Goal: Obtain resource: Download file/media

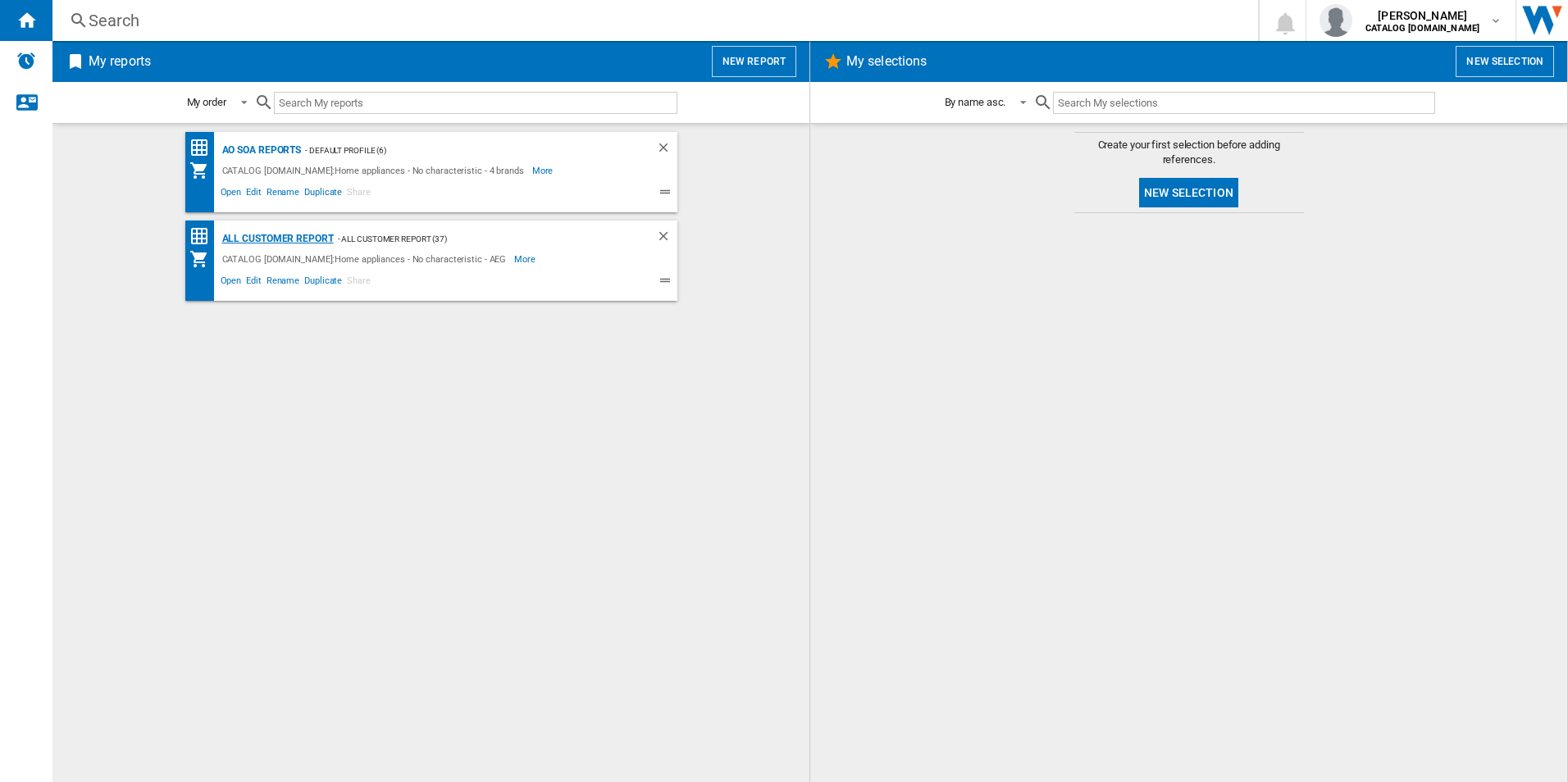
click at [282, 238] on div "All Customer Report" at bounding box center [276, 239] width 116 height 21
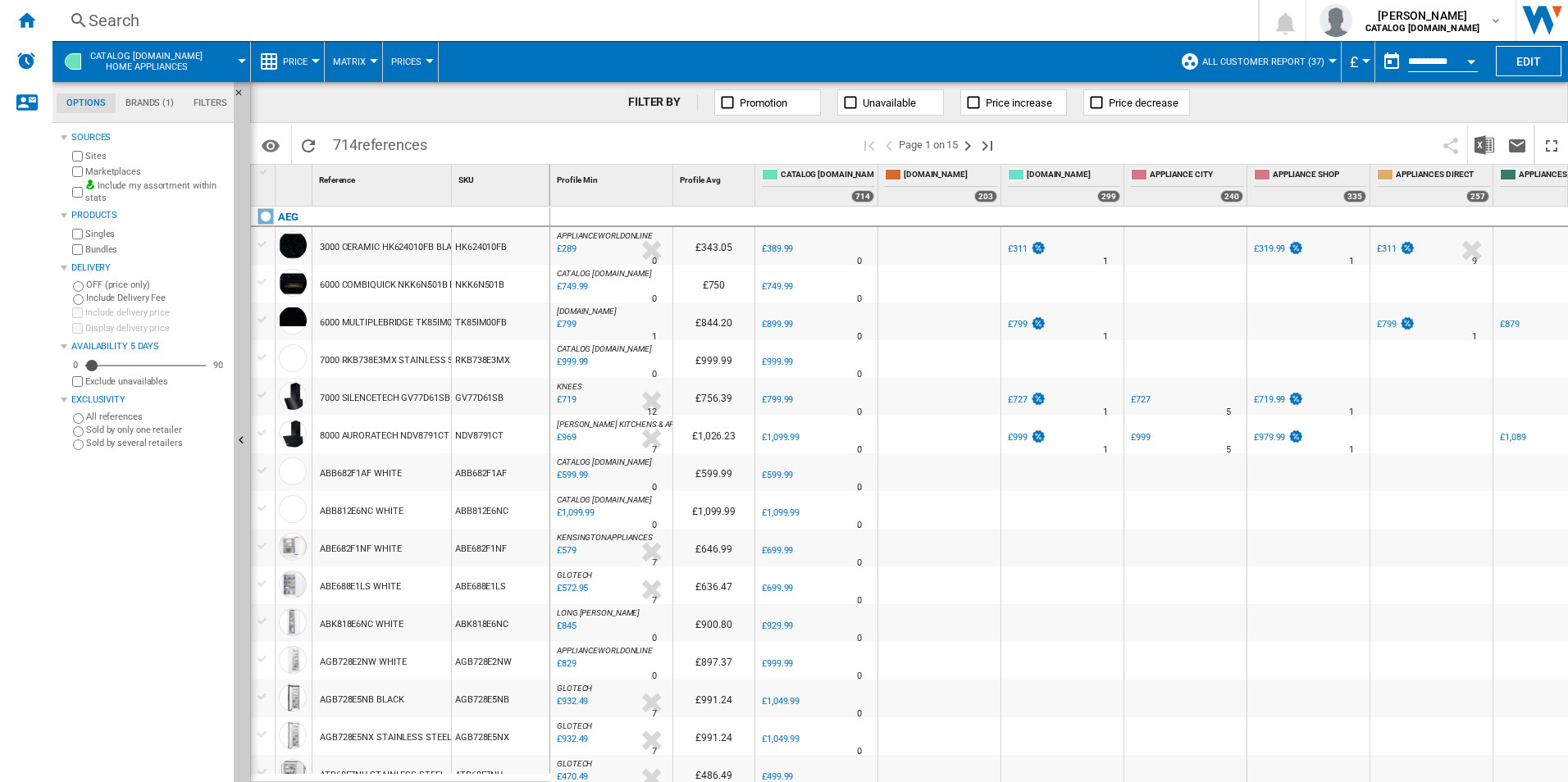
click at [1469, 60] on div "Open calendar" at bounding box center [1471, 61] width 8 height 4
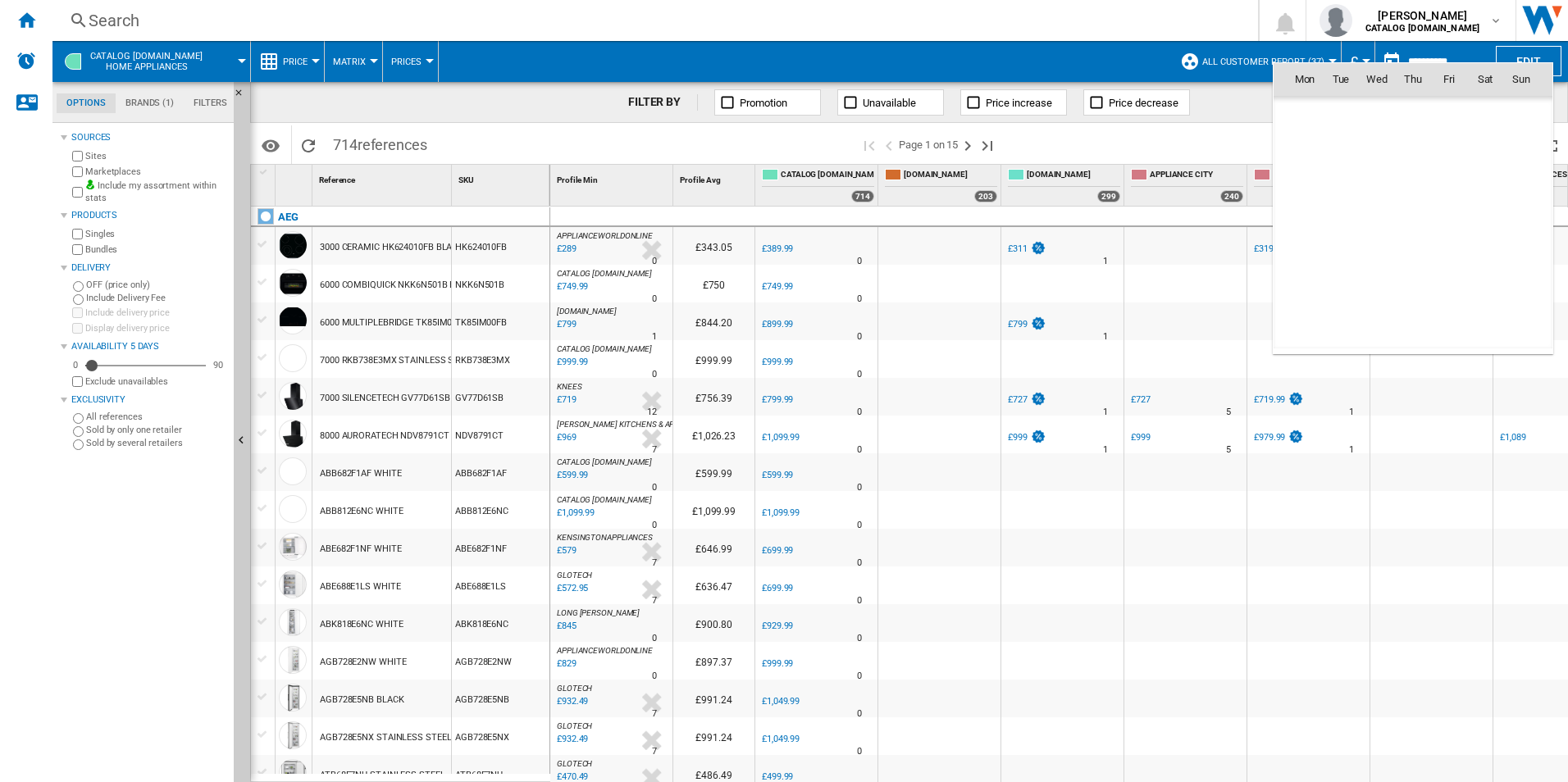
scroll to position [7823, 0]
click at [1307, 256] on span "25" at bounding box center [1305, 259] width 33 height 33
type input "**********"
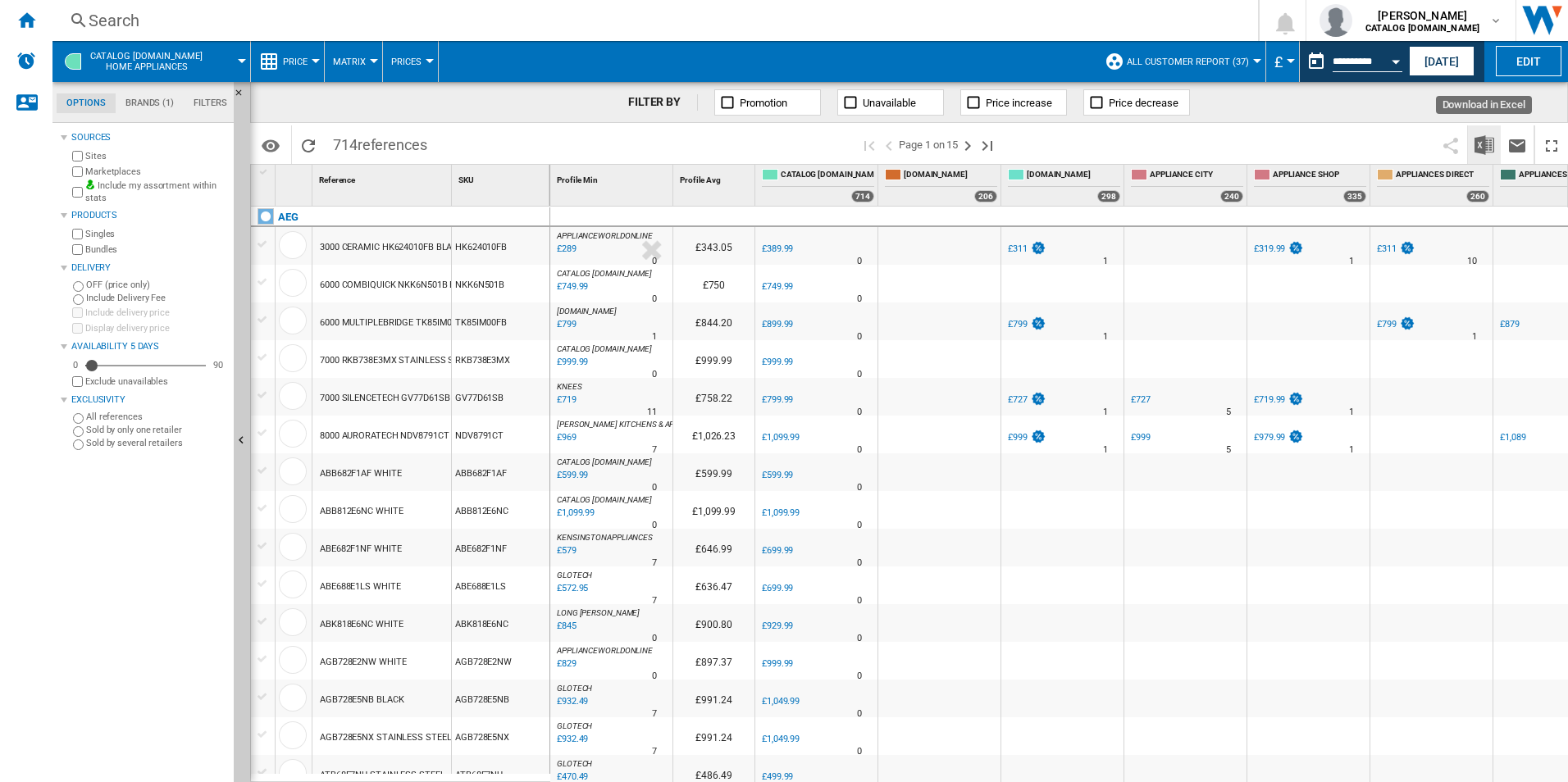
click at [1481, 152] on img "Download in Excel" at bounding box center [1484, 145] width 20 height 20
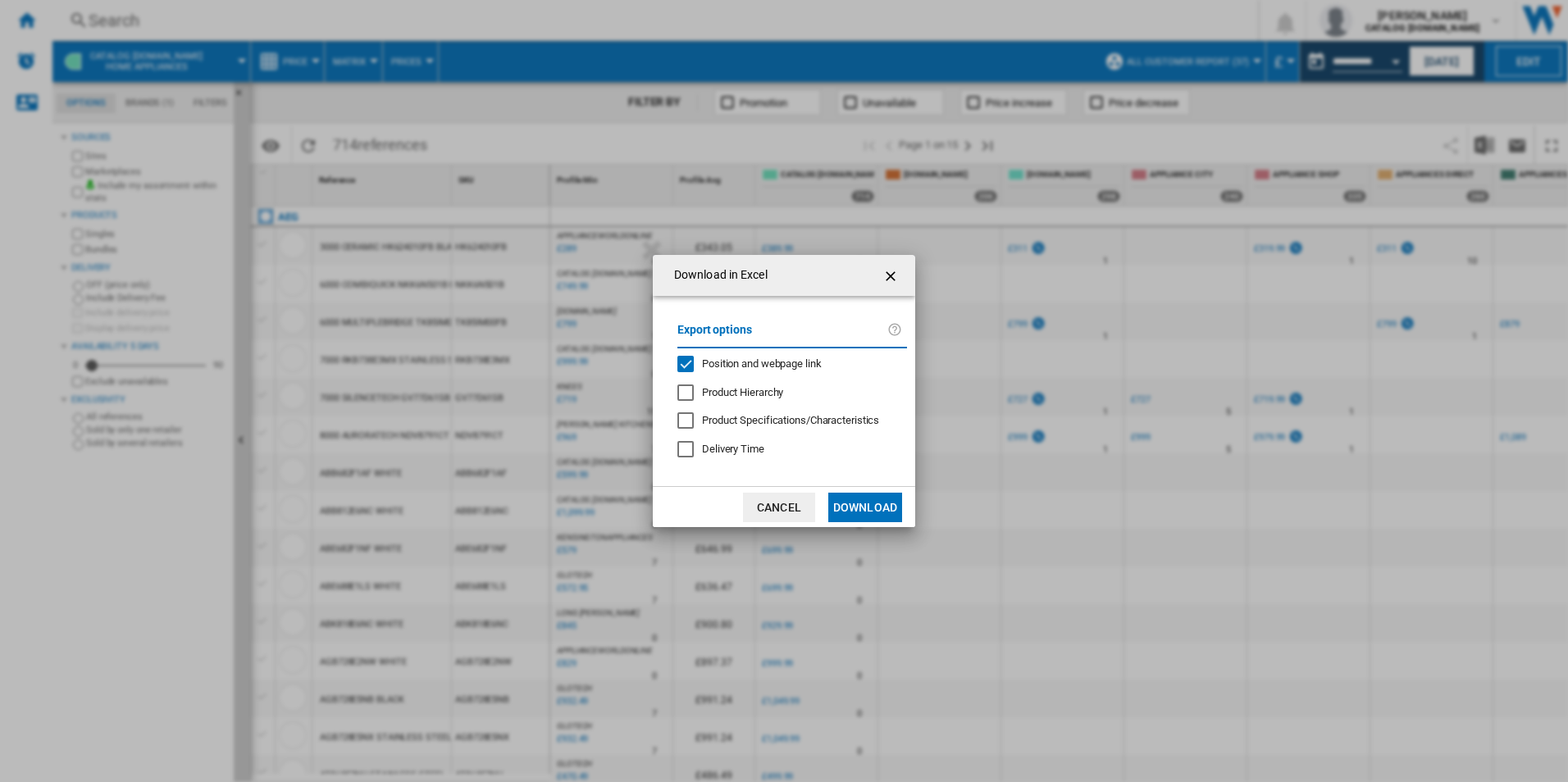
click at [743, 365] on span "Position and webpage link" at bounding box center [762, 364] width 120 height 12
click at [883, 510] on button "Download" at bounding box center [864, 507] width 73 height 29
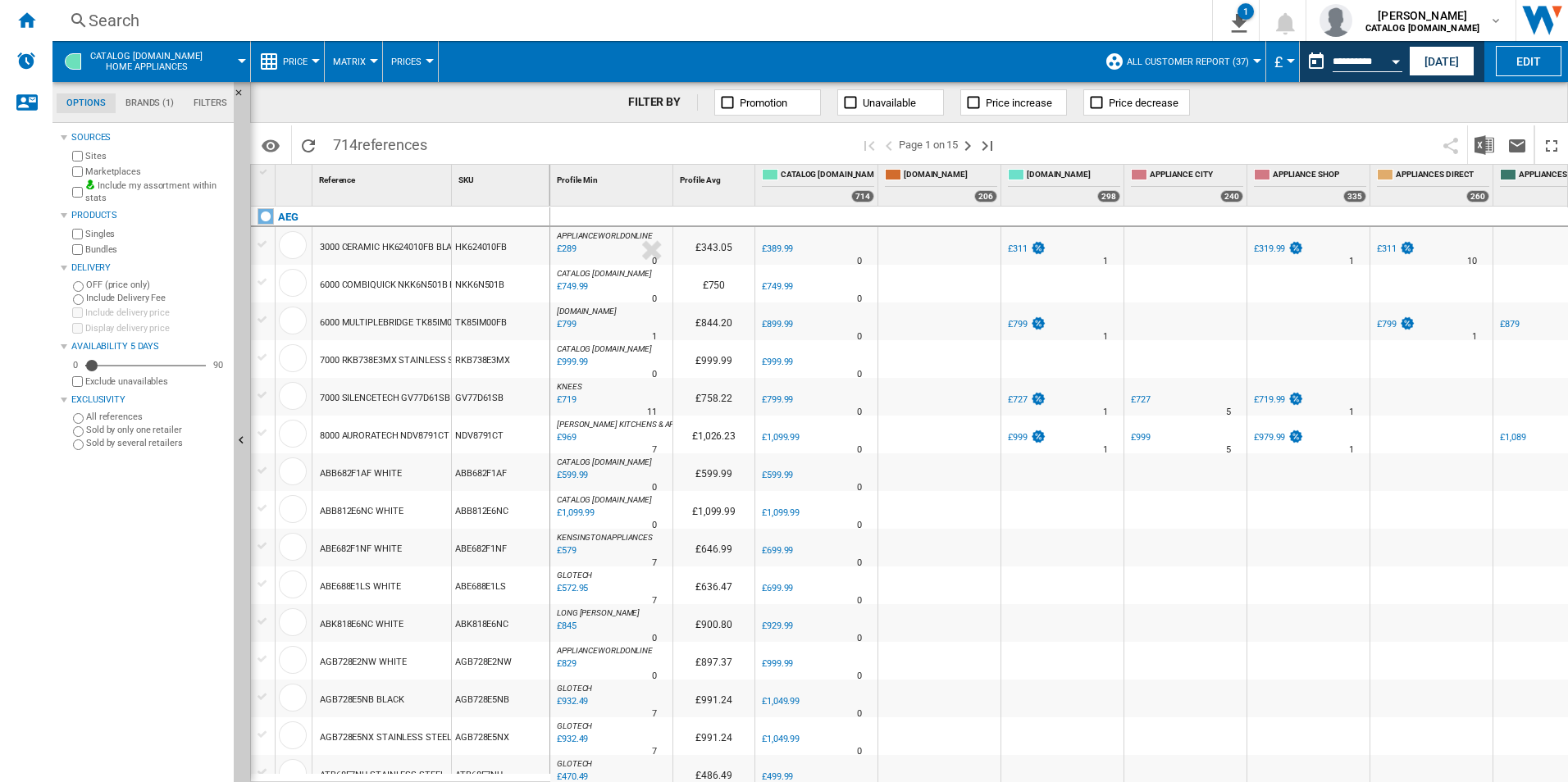
click at [956, 59] on span at bounding box center [768, 60] width 658 height 41
click at [1392, 61] on div "Open calendar" at bounding box center [1395, 61] width 8 height 4
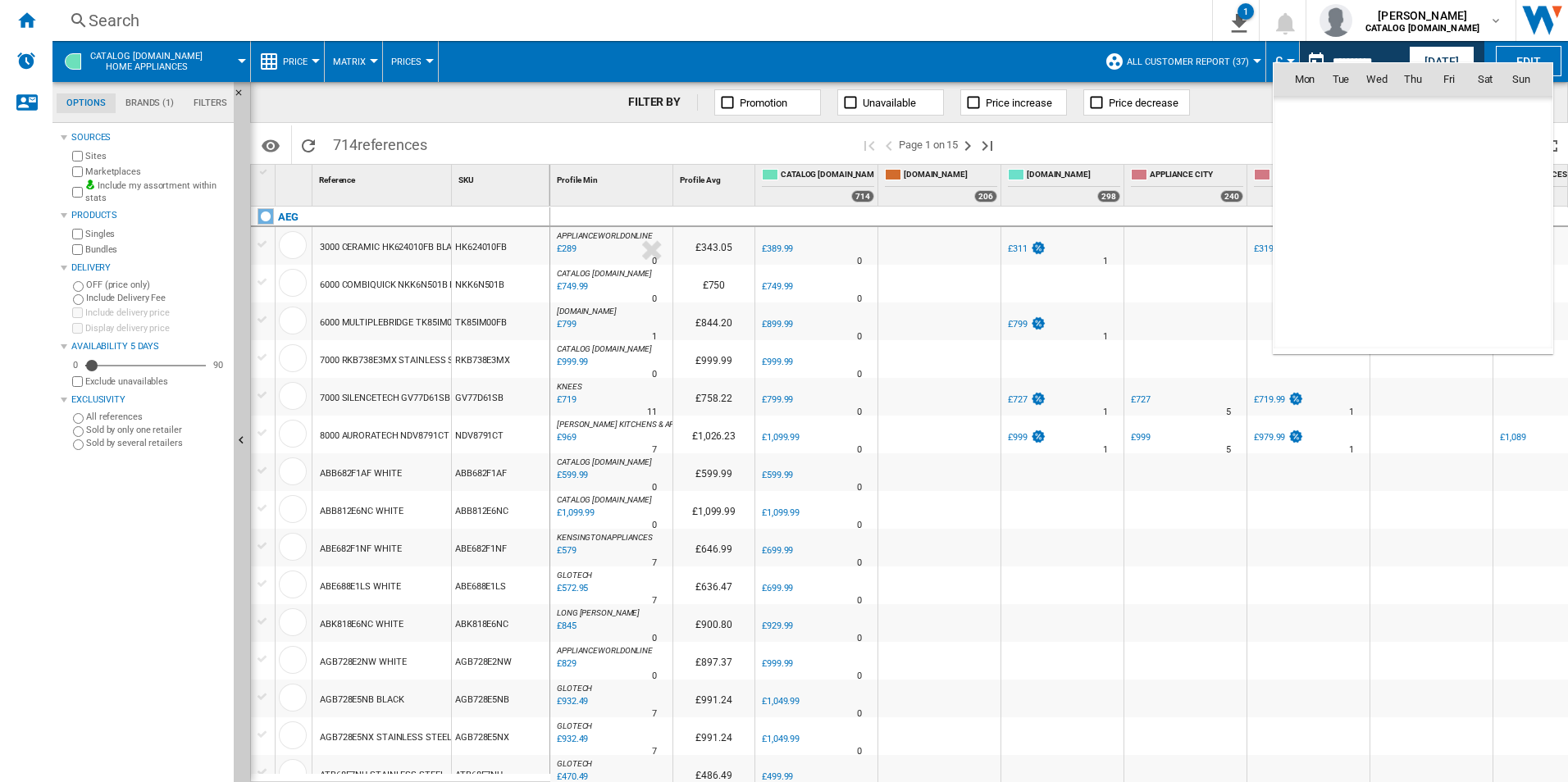
scroll to position [7823, 0]
click at [1342, 252] on span "26" at bounding box center [1342, 259] width 33 height 33
type input "**********"
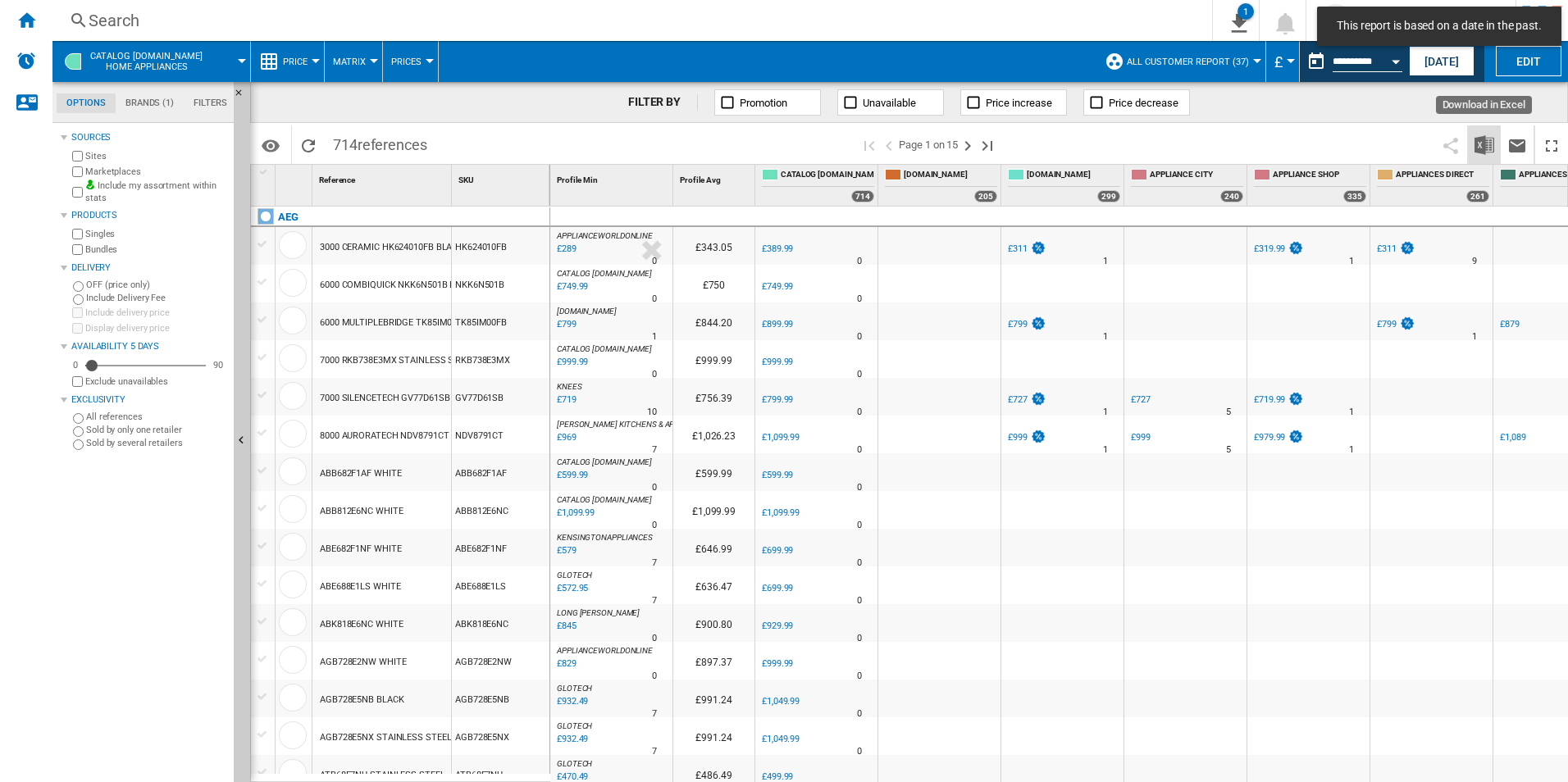
click at [1480, 148] on img "Download in Excel" at bounding box center [1484, 145] width 20 height 20
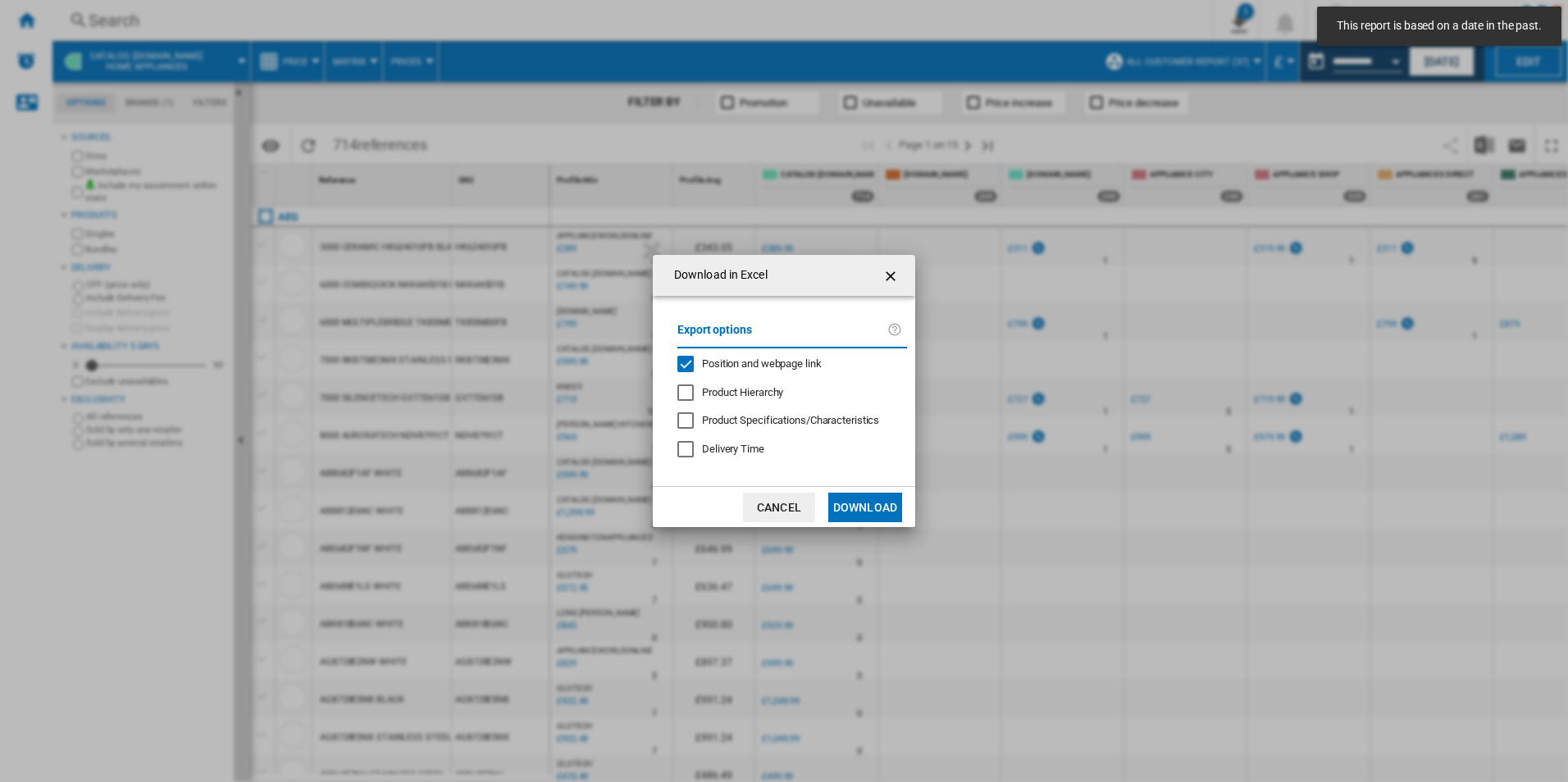
click at [727, 366] on span "Position and webpage link" at bounding box center [762, 364] width 120 height 12
click at [852, 506] on button "Download" at bounding box center [864, 507] width 73 height 29
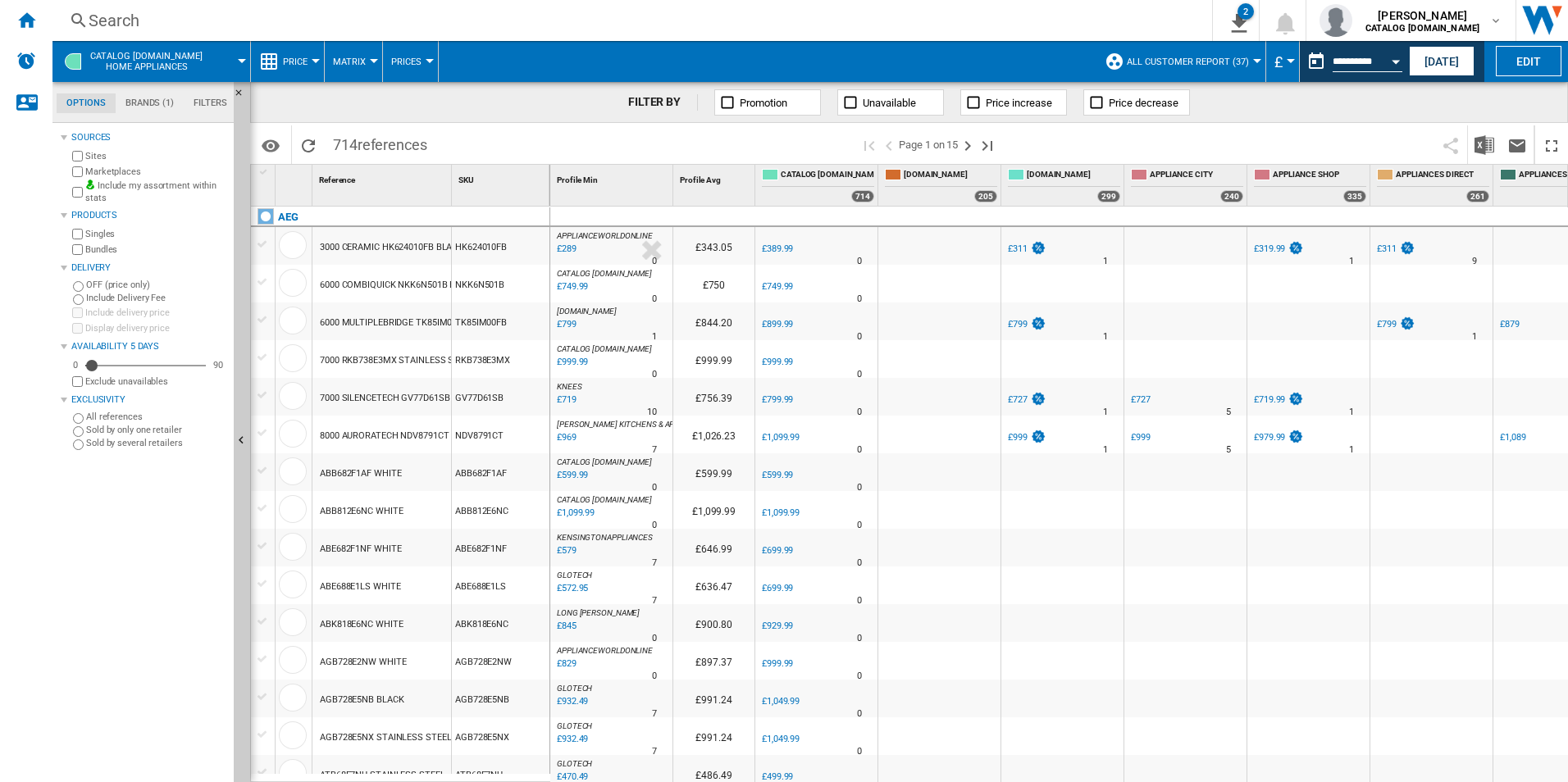
click at [972, 63] on span at bounding box center [768, 60] width 658 height 41
click at [38, 18] on div "Home" at bounding box center [26, 20] width 53 height 41
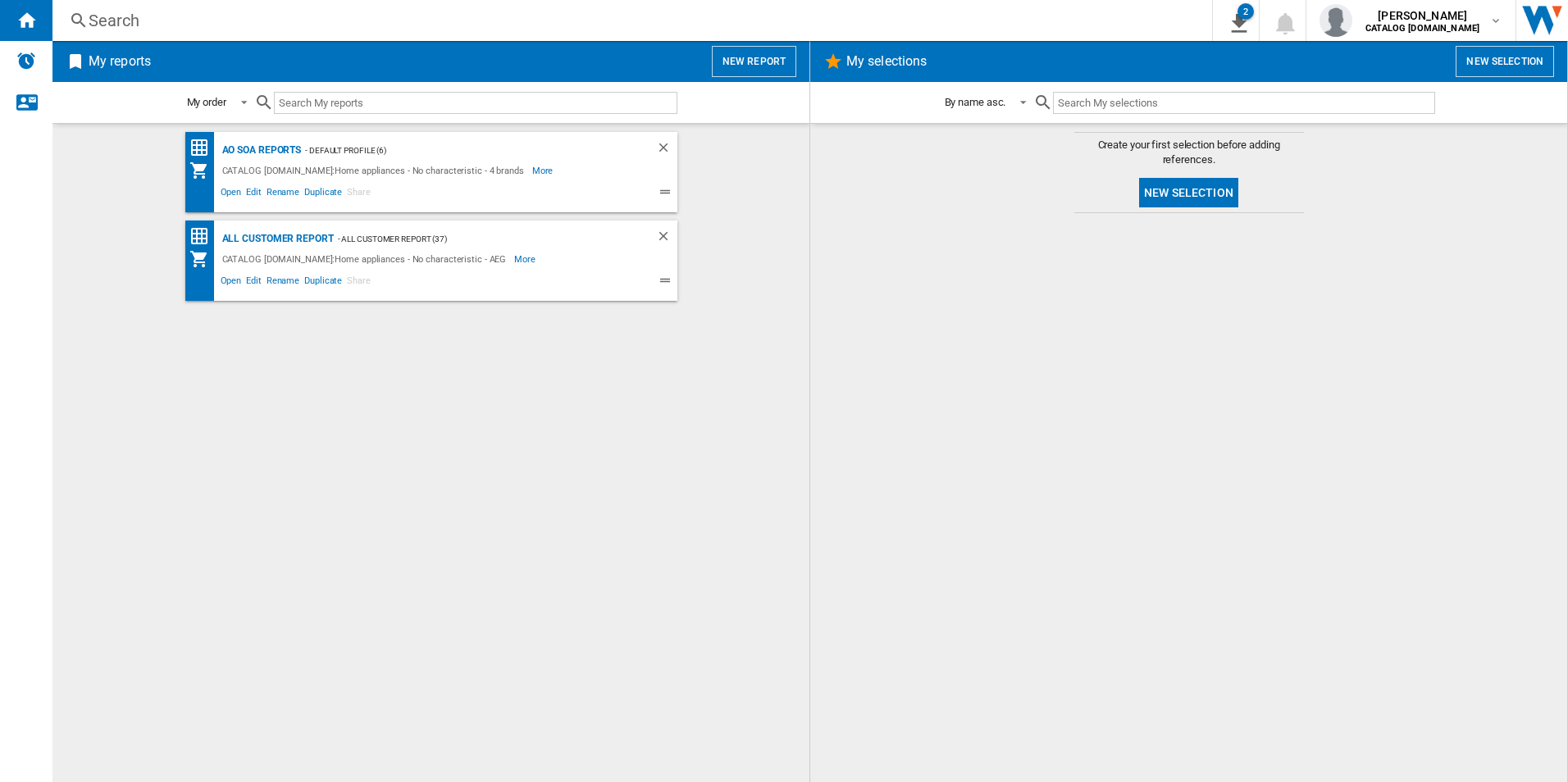
click at [555, 442] on div "AO SOA Reports - Default profile (6) CATALOG [DOMAIN_NAME]:Home appliances - No…" at bounding box center [431, 453] width 724 height 642
click at [1049, 747] on div at bounding box center [1189, 498] width 724 height 553
click at [948, 575] on div at bounding box center [1189, 498] width 724 height 553
click at [513, 397] on div "AO SOA Reports - Default profile (6) CATALOG [DOMAIN_NAME]:Home appliances - No…" at bounding box center [431, 453] width 724 height 642
click at [636, 477] on div "AO SOA Reports - Default profile (6) CATALOG [DOMAIN_NAME]:Home appliances - No…" at bounding box center [431, 453] width 724 height 642
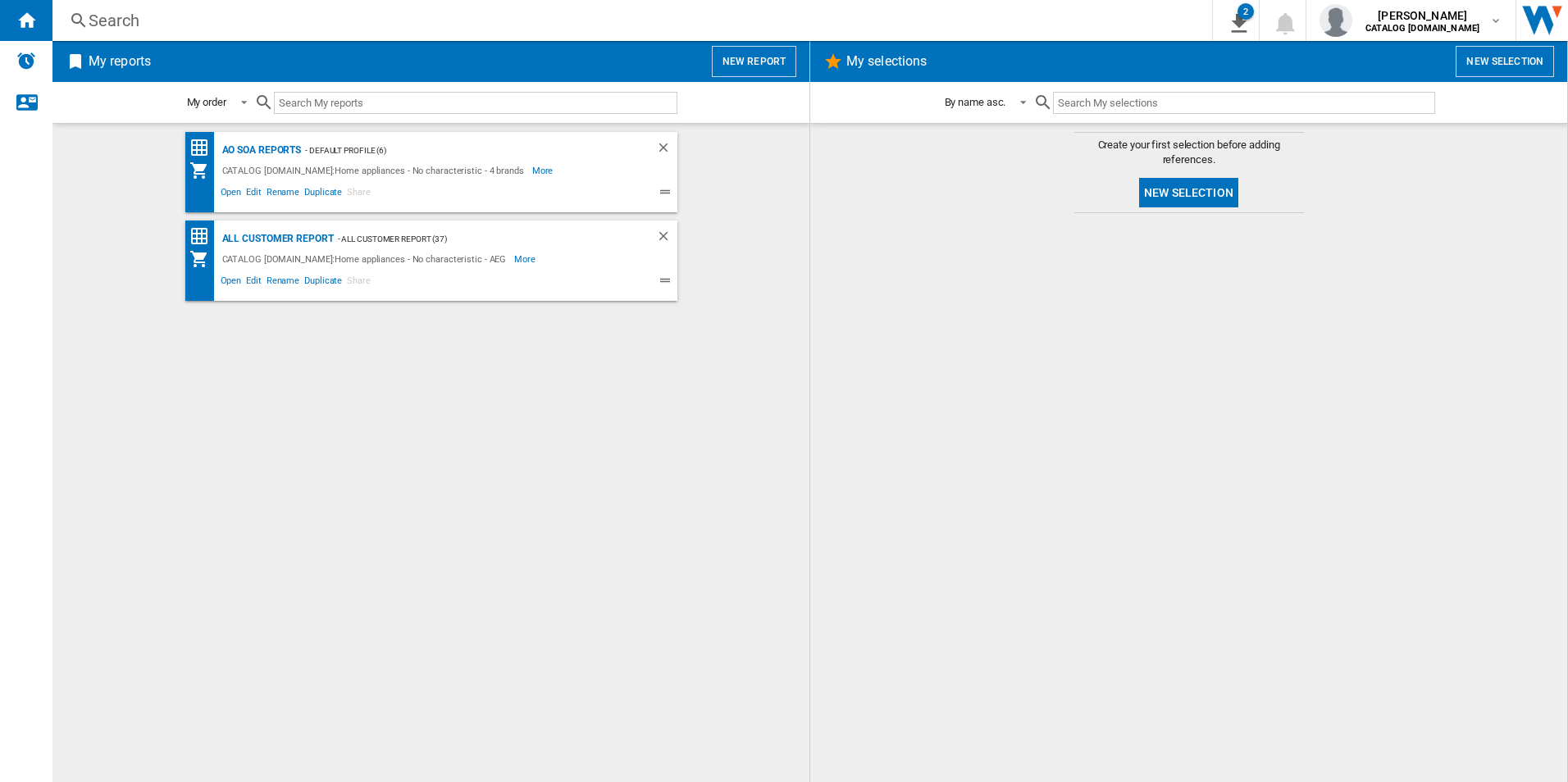
click at [665, 487] on div "AO SOA Reports - Default profile (6) CATALOG [DOMAIN_NAME]:Home appliances - No…" at bounding box center [431, 453] width 724 height 642
